Goal: Task Accomplishment & Management: Manage account settings

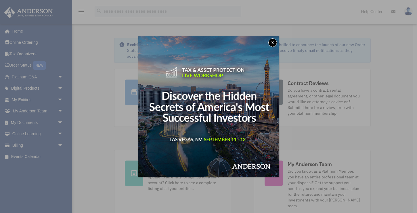
click at [273, 41] on button "x" at bounding box center [273, 42] width 9 height 9
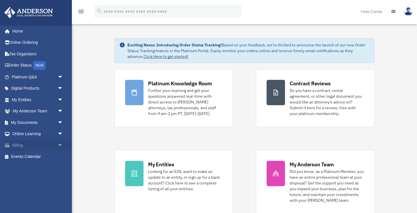
click at [64, 142] on span "arrow_drop_down" at bounding box center [64, 145] width 12 height 12
click at [44, 179] on link "Manage Payments" at bounding box center [40, 180] width 64 height 12
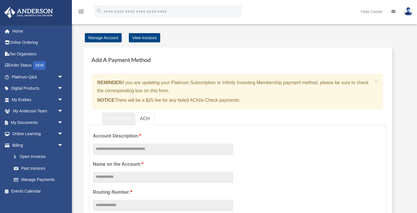
click at [111, 122] on link "Credit Card" at bounding box center [118, 118] width 33 height 13
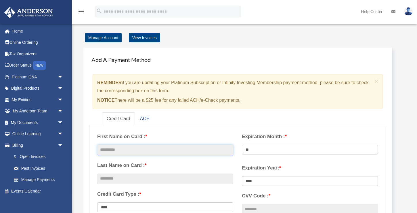
click at [162, 147] on input "text" at bounding box center [165, 149] width 136 height 11
type input "****"
type input "**"
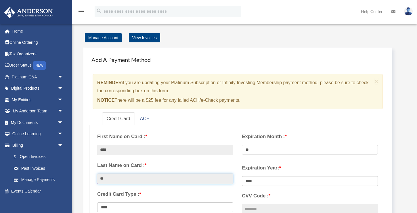
type input "**********"
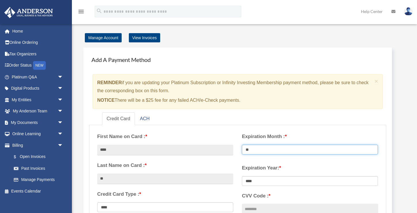
select select "**"
select select "****"
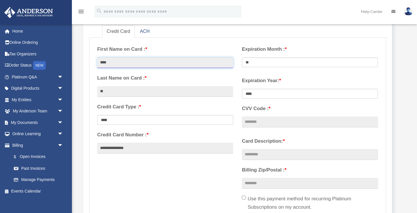
scroll to position [94, 0]
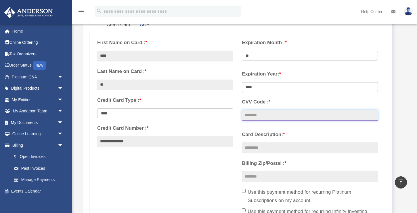
click at [261, 117] on input "CVV Code : *" at bounding box center [310, 115] width 136 height 11
type input "***"
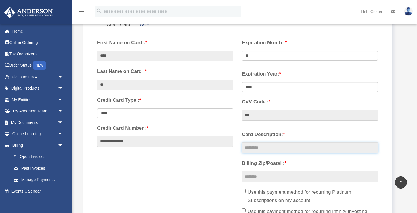
type input "**********"
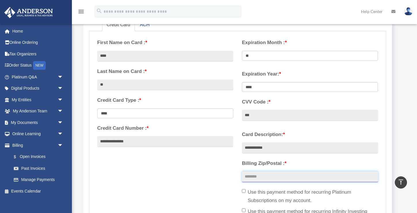
click at [270, 180] on input "Billing Zip/Postal : *" at bounding box center [310, 176] width 136 height 11
type input "*****"
click at [193, 193] on div "**********" at bounding box center [238, 131] width 290 height 192
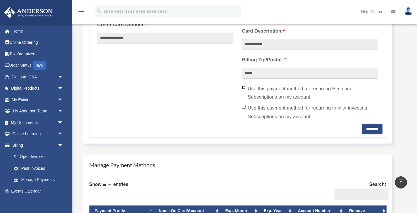
scroll to position [199, 0]
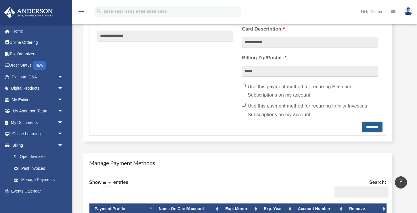
click at [362, 125] on input "********" at bounding box center [372, 126] width 21 height 10
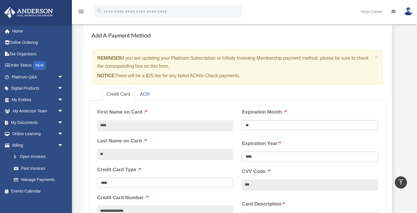
scroll to position [24, 0]
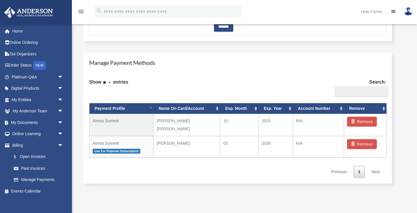
scroll to position [316, 0]
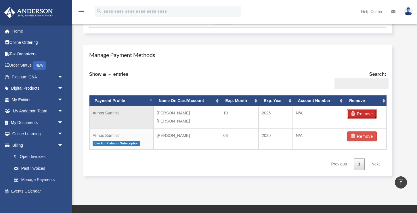
click at [355, 111] on span "button" at bounding box center [354, 113] width 6 height 4
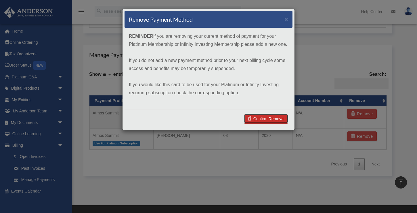
click at [267, 119] on link "Confirm Removal" at bounding box center [266, 119] width 44 height 10
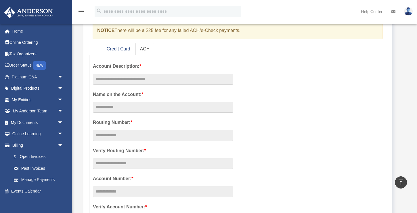
scroll to position [0, 0]
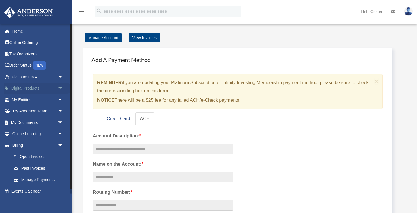
click at [28, 89] on link "Digital Products arrow_drop_down" at bounding box center [38, 89] width 68 height 12
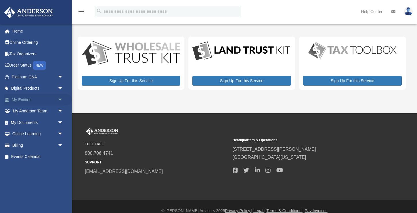
click at [43, 99] on link "My Entities arrow_drop_down" at bounding box center [38, 100] width 68 height 12
click at [60, 99] on span "arrow_drop_down" at bounding box center [64, 100] width 12 height 12
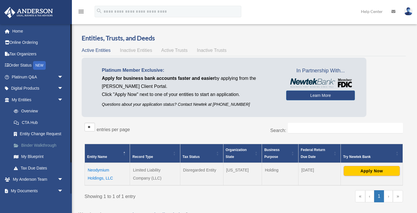
click at [33, 147] on link "Binder Walkthrough" at bounding box center [40, 145] width 64 height 12
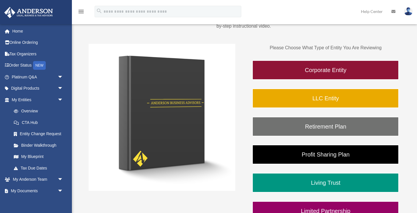
scroll to position [71, 0]
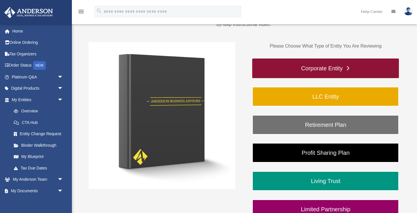
click at [297, 65] on link "Corporate Entity" at bounding box center [325, 68] width 147 height 20
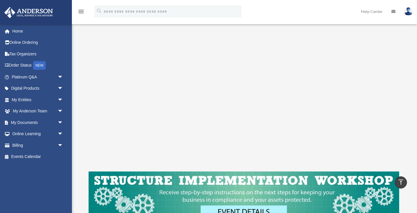
scroll to position [97, 0]
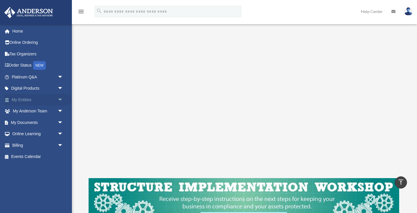
click at [60, 100] on span "arrow_drop_down" at bounding box center [64, 100] width 12 height 12
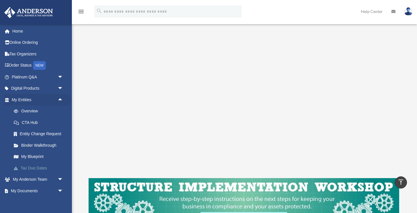
click at [40, 163] on link "Tax Due Dates" at bounding box center [40, 168] width 64 height 12
click at [39, 170] on link "Tax Due Dates" at bounding box center [40, 168] width 64 height 12
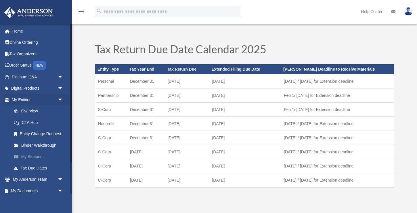
click at [40, 154] on link "My Blueprint" at bounding box center [40, 157] width 64 height 12
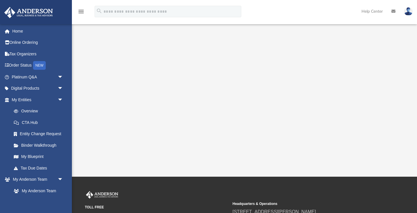
scroll to position [172, 0]
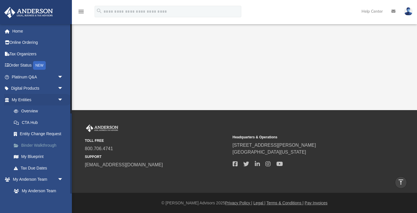
click at [41, 149] on link "Binder Walkthrough" at bounding box center [40, 145] width 64 height 12
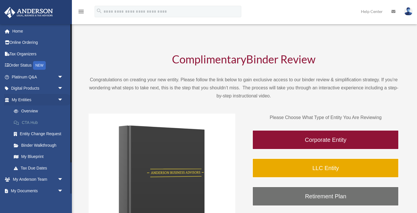
click at [31, 122] on link "CTA Hub" at bounding box center [40, 123] width 64 height 12
click at [60, 98] on span "arrow_drop_down" at bounding box center [64, 100] width 12 height 12
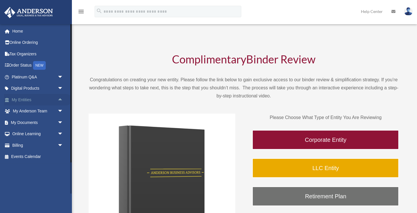
click at [60, 98] on span "arrow_drop_up" at bounding box center [64, 100] width 12 height 12
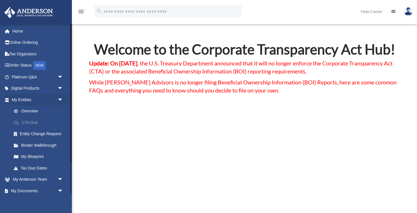
scroll to position [38, 0]
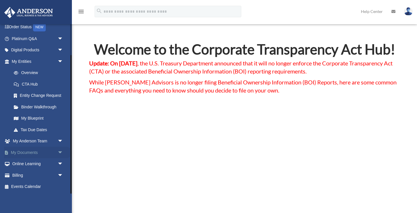
click at [60, 152] on span "arrow_drop_down" at bounding box center [64, 153] width 12 height 12
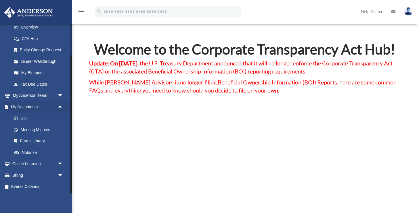
click at [43, 117] on link "Box" at bounding box center [40, 119] width 64 height 12
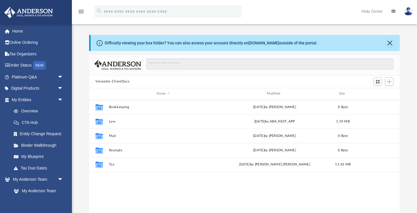
scroll to position [131, 311]
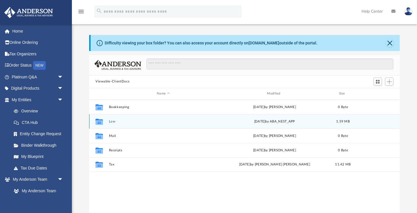
click at [113, 121] on button "Law" at bounding box center [163, 121] width 109 height 4
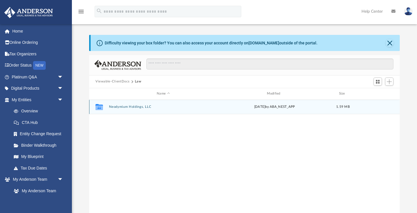
click at [131, 107] on button "Neodymium Holdings, LLC" at bounding box center [163, 107] width 109 height 4
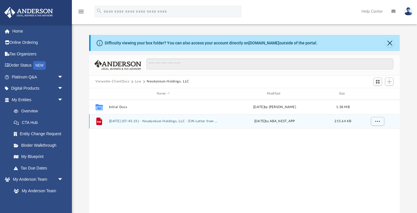
click at [158, 122] on button "2025.08.26 (07:45:21) - Neodymium Holdings, LLC - EIN Letter from IRS.pdf" at bounding box center [163, 121] width 109 height 4
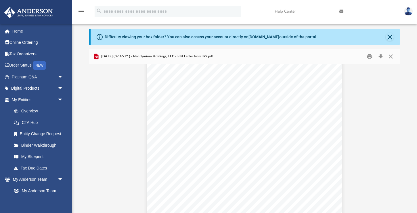
scroll to position [0, 0]
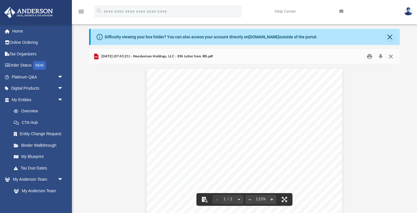
click at [393, 54] on button "Close" at bounding box center [391, 56] width 10 height 9
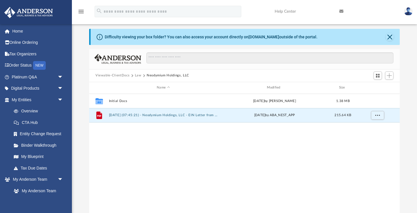
click at [138, 78] on button "Law" at bounding box center [138, 75] width 7 height 5
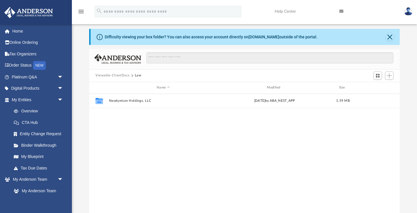
click at [125, 74] on button "Viewable-ClientDocs" at bounding box center [113, 75] width 34 height 5
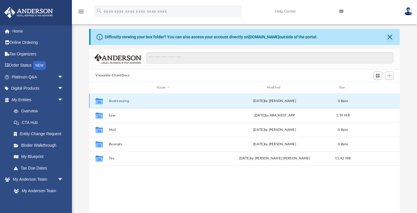
click at [130, 101] on button "Bookkeeping" at bounding box center [163, 101] width 109 height 4
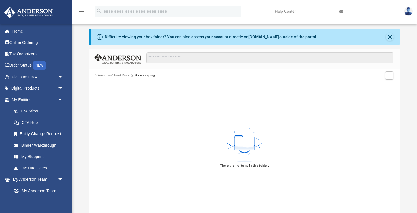
click at [123, 77] on button "Viewable-ClientDocs" at bounding box center [113, 75] width 34 height 5
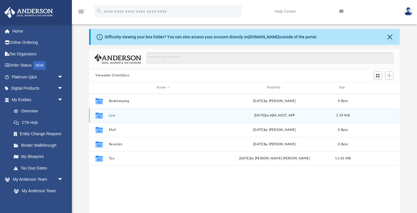
scroll to position [131, 311]
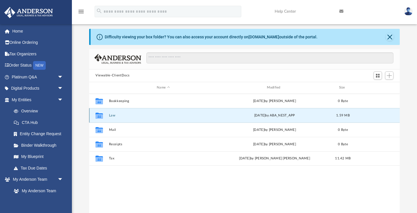
click at [110, 116] on button "Law" at bounding box center [163, 115] width 109 height 4
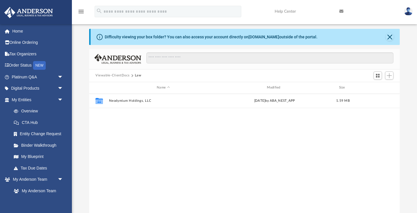
click at [114, 73] on div "Viewable-ClientDocs Law" at bounding box center [244, 75] width 311 height 13
click at [116, 74] on button "Viewable-ClientDocs" at bounding box center [113, 75] width 34 height 5
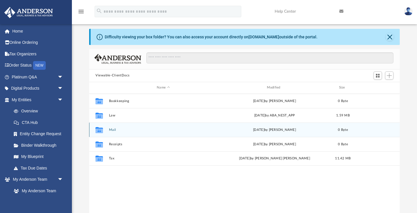
click at [111, 134] on div "Collaborated Folder Mail Wed Jul 23 2025 by Charles Rogler 0 Byte" at bounding box center [244, 129] width 311 height 14
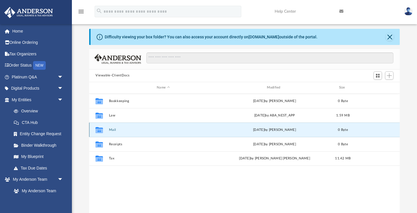
click at [111, 128] on button "Mail" at bounding box center [163, 130] width 109 height 4
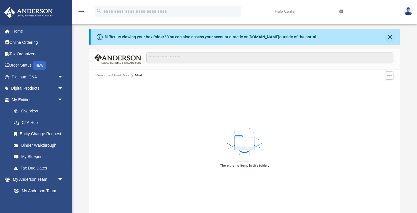
click at [119, 75] on button "Viewable-ClientDocs" at bounding box center [113, 75] width 34 height 5
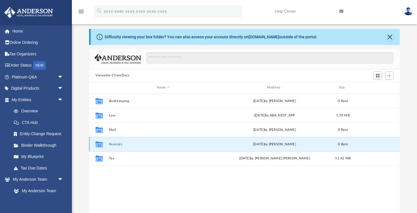
click at [113, 145] on button "Receipts" at bounding box center [163, 144] width 109 height 4
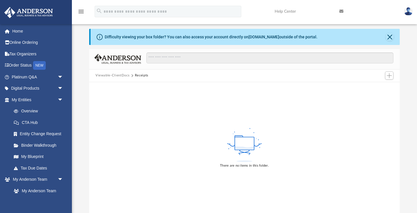
click at [124, 75] on button "Viewable-ClientDocs" at bounding box center [113, 75] width 34 height 5
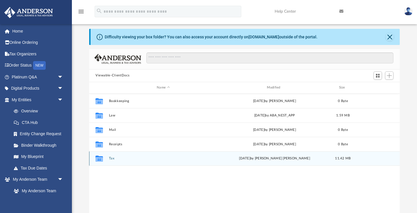
click at [112, 157] on button "Tax" at bounding box center [163, 158] width 109 height 4
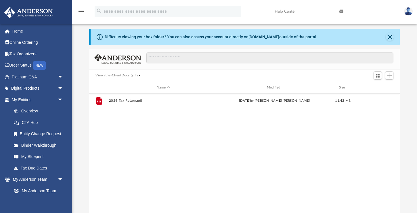
click at [116, 75] on button "Viewable-ClientDocs" at bounding box center [113, 75] width 34 height 5
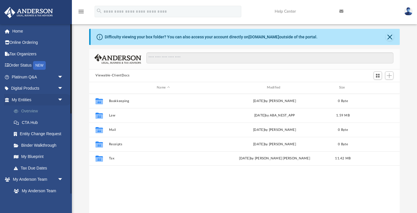
click at [57, 115] on link "Overview" at bounding box center [40, 111] width 64 height 12
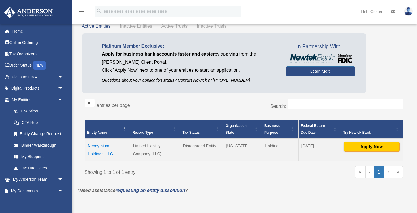
scroll to position [24, 0]
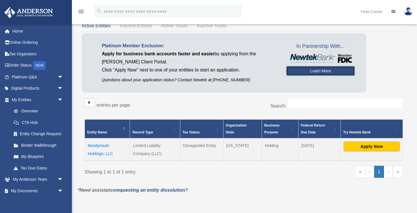
click at [326, 70] on link "Learn More" at bounding box center [320, 71] width 69 height 10
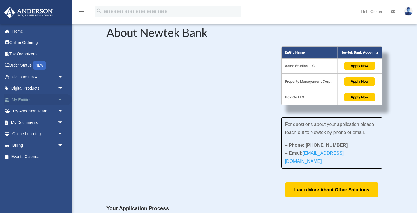
click at [60, 98] on span "arrow_drop_down" at bounding box center [64, 100] width 12 height 12
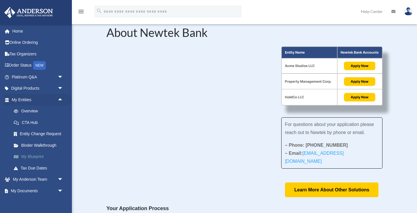
click at [32, 155] on link "My Blueprint" at bounding box center [40, 157] width 64 height 12
click at [35, 110] on link "Overview" at bounding box center [40, 111] width 64 height 12
click at [38, 145] on link "Binder Walkthrough" at bounding box center [40, 145] width 64 height 12
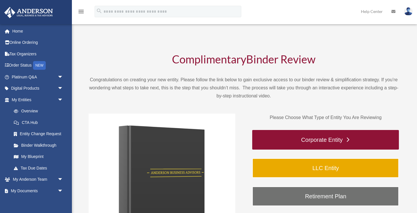
click at [317, 141] on link "Corporate Entity" at bounding box center [325, 140] width 147 height 20
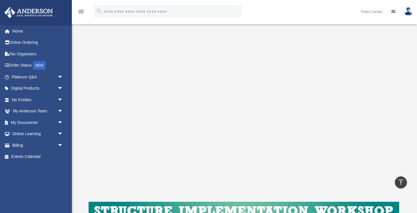
scroll to position [71, 0]
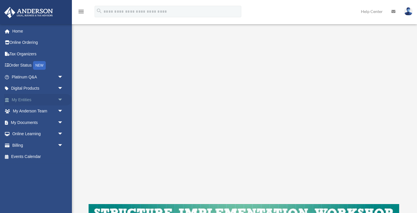
click at [61, 100] on span "arrow_drop_down" at bounding box center [64, 100] width 12 height 12
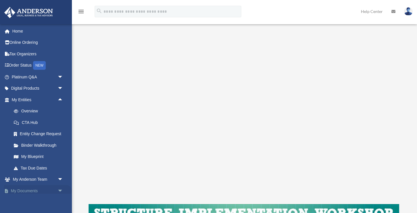
click at [60, 192] on span "arrow_drop_down" at bounding box center [64, 191] width 12 height 12
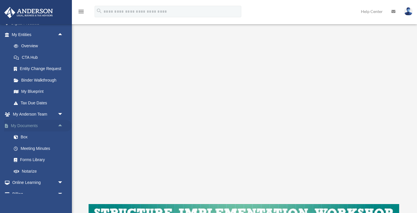
scroll to position [65, 0]
click at [22, 134] on link "Box" at bounding box center [40, 137] width 64 height 12
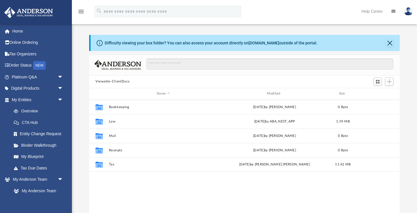
scroll to position [131, 311]
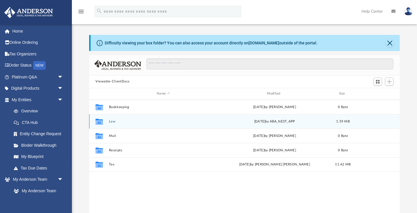
click at [114, 123] on button "Law" at bounding box center [163, 121] width 109 height 4
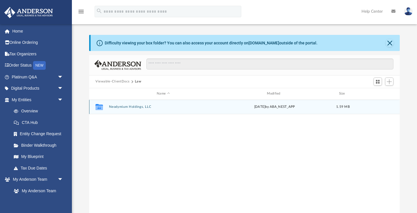
click at [129, 110] on div "Collaborated Folder Neodymium Holdings, LLC Tue Aug 26 2025 by ABA_NEST_APP 1.5…" at bounding box center [244, 107] width 311 height 14
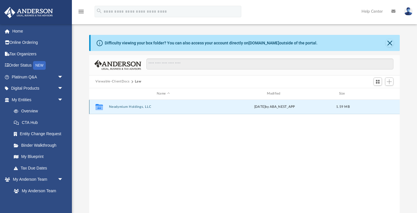
click at [128, 108] on div "Collaborated Folder Neodymium Holdings, LLC Tue Aug 26 2025 by ABA_NEST_APP 1.5…" at bounding box center [244, 107] width 311 height 14
click at [110, 105] on button "Neodymium Holdings, LLC" at bounding box center [163, 107] width 109 height 4
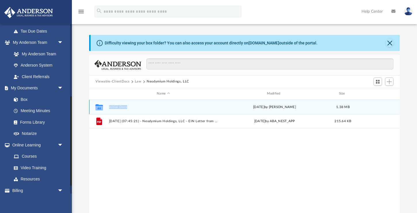
scroll to position [137, 0]
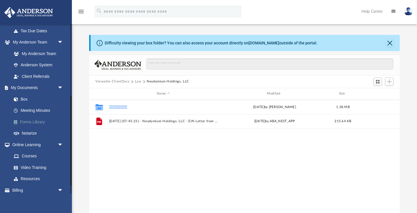
click at [31, 120] on link "Forms Library" at bounding box center [40, 122] width 64 height 12
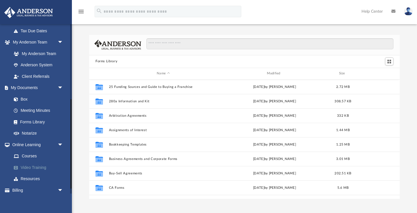
scroll to position [152, 0]
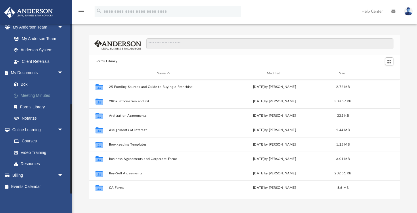
click at [36, 96] on link "Meeting Minutes" at bounding box center [40, 96] width 64 height 12
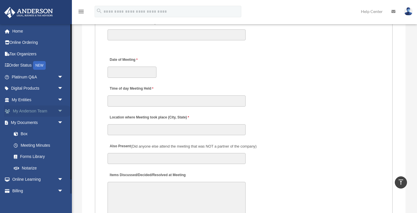
scroll to position [853, 0]
click at [59, 100] on span "arrow_drop_down" at bounding box center [64, 100] width 12 height 12
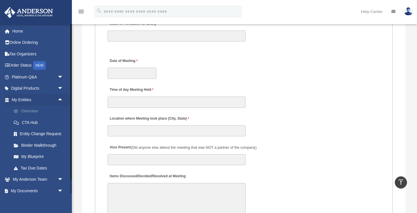
click at [44, 112] on link "Overview" at bounding box center [40, 111] width 64 height 12
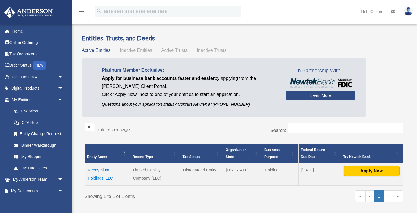
click at [95, 174] on td "Neodymium Holdings, LLC" at bounding box center [107, 174] width 45 height 22
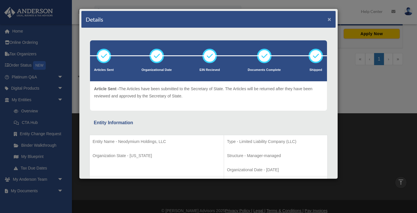
click at [329, 21] on button "×" at bounding box center [330, 19] width 4 height 6
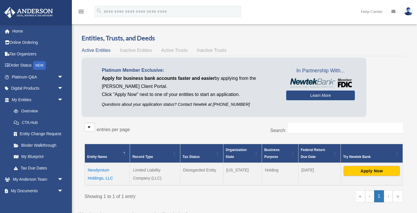
scroll to position [145, 0]
